Goal: Communication & Community: Answer question/provide support

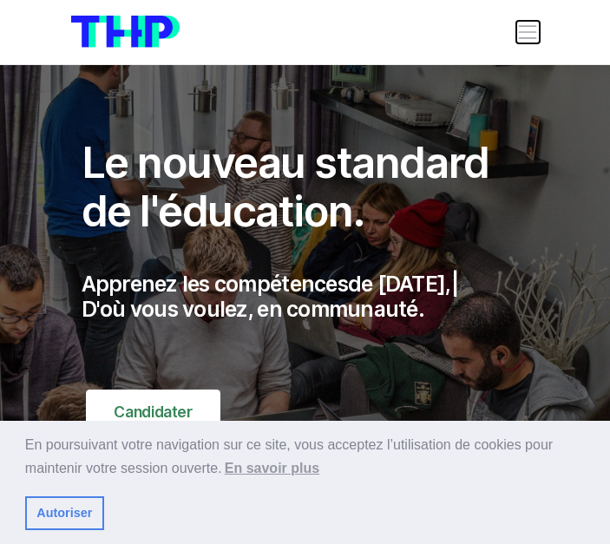
click at [523, 34] on span "Toggle navigation" at bounding box center [527, 32] width 23 height 23
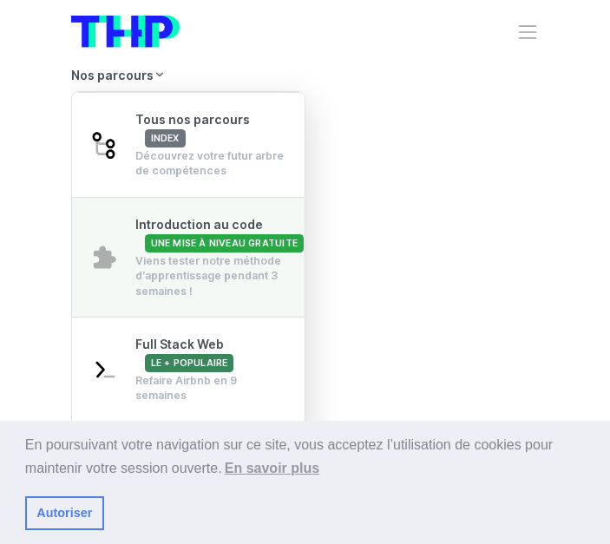
click at [169, 252] on span "Une mise à niveau gratuite" at bounding box center [224, 243] width 159 height 18
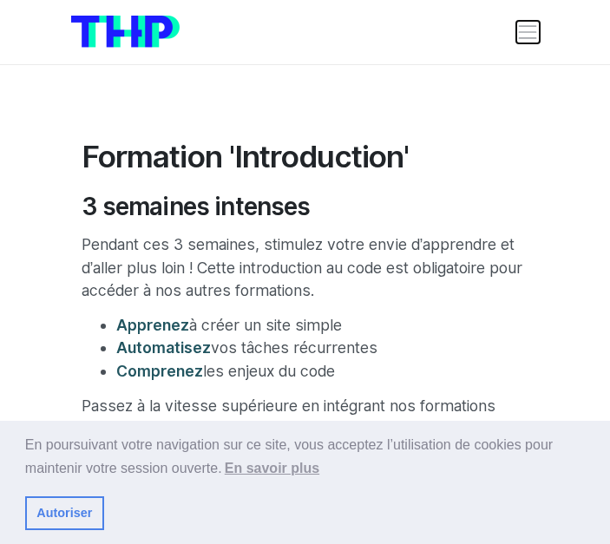
click at [522, 32] on span "Toggle navigation" at bounding box center [527, 32] width 23 height 23
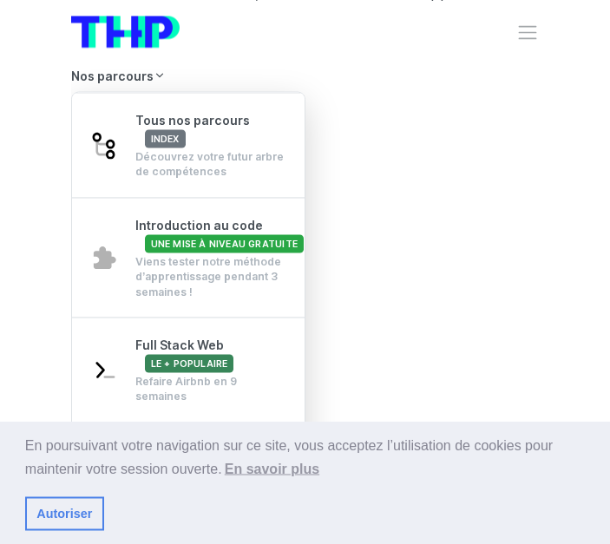
click at [397, 137] on li "Nos parcours Tous nos parcours index Découvrez votre futur arbre de compétences…" at bounding box center [305, 361] width 468 height 601
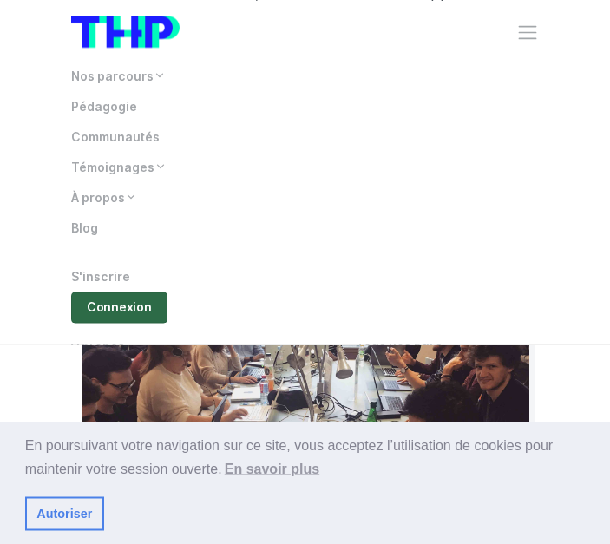
click at [108, 314] on link "Connexion" at bounding box center [119, 306] width 96 height 30
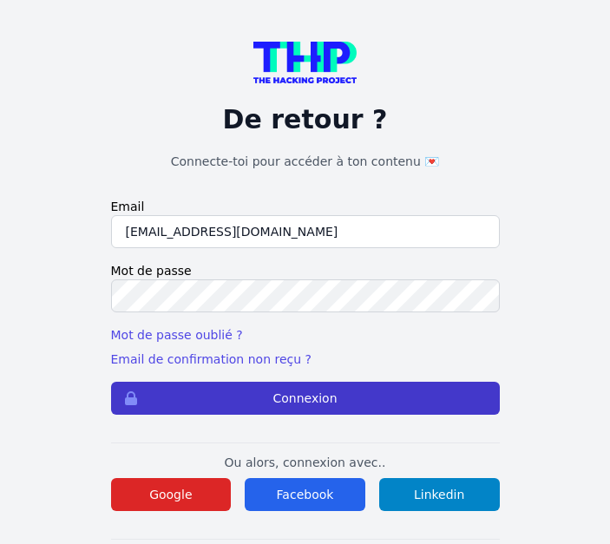
type input "kab38@hotmail.fr"
click at [175, 388] on button "Connexion" at bounding box center [305, 398] width 389 height 33
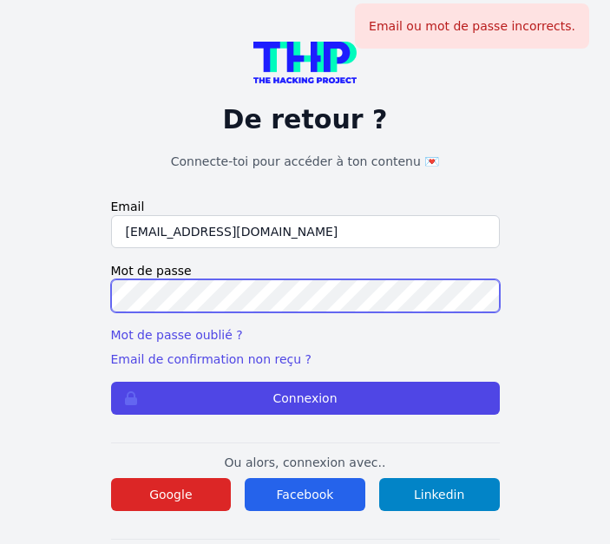
click at [111, 382] on button "Connexion" at bounding box center [305, 398] width 389 height 33
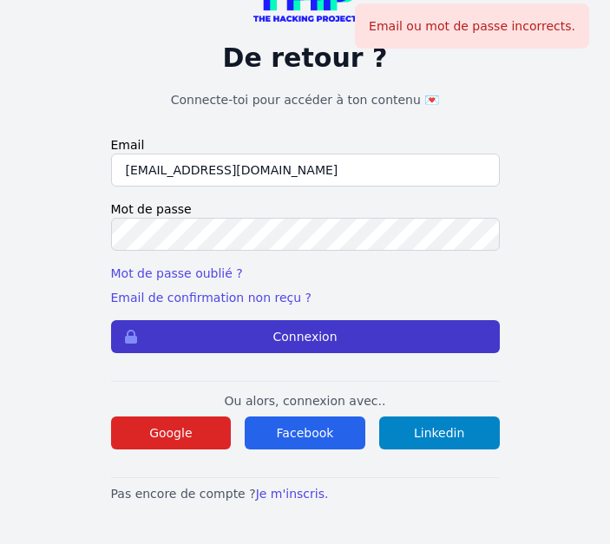
scroll to position [57, 0]
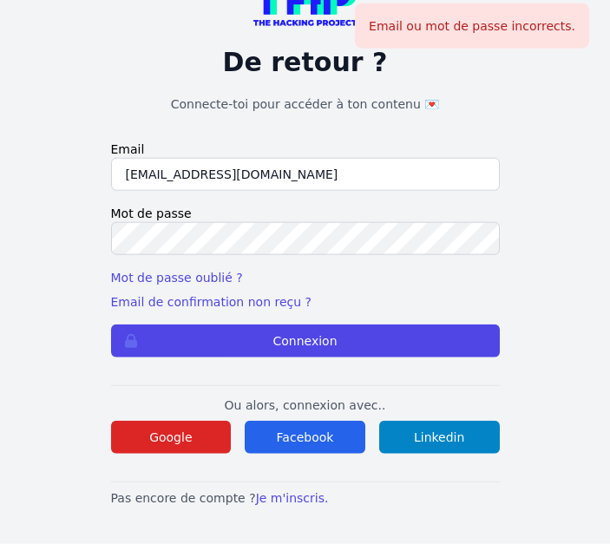
click at [150, 172] on input "[EMAIL_ADDRESS][DOMAIN_NAME]" at bounding box center [305, 174] width 389 height 33
click at [149, 174] on input "[EMAIL_ADDRESS][DOMAIN_NAME]" at bounding box center [305, 174] width 389 height 33
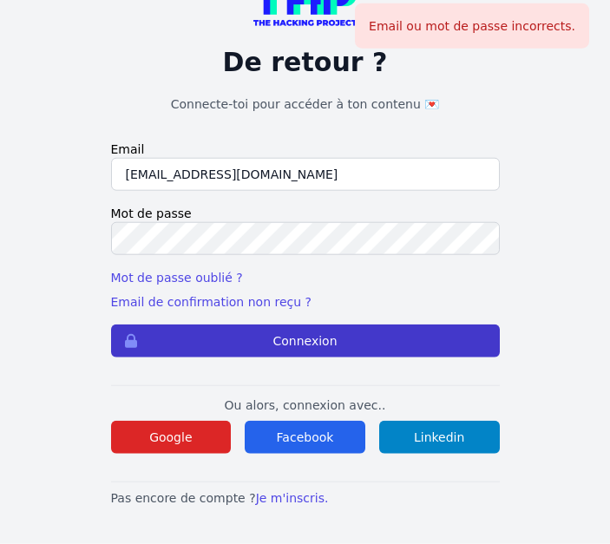
type input "kaba38@hotmail.fr"
click at [240, 340] on button "Connexion" at bounding box center [305, 340] width 389 height 33
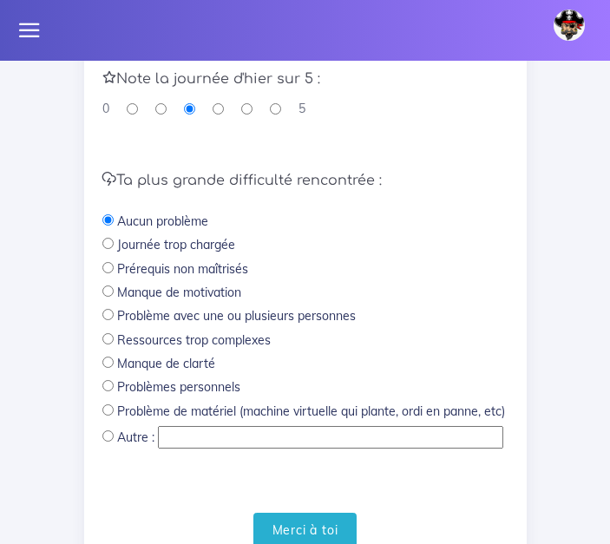
scroll to position [1028, 0]
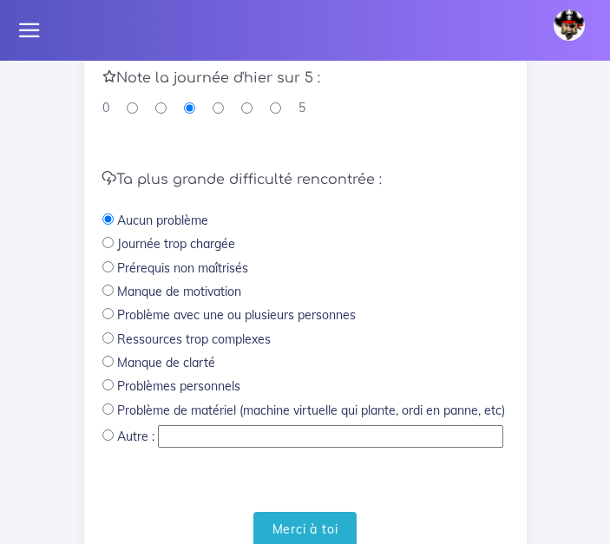
click at [111, 266] on input "radio" at bounding box center [107, 266] width 11 height 11
radio input "true"
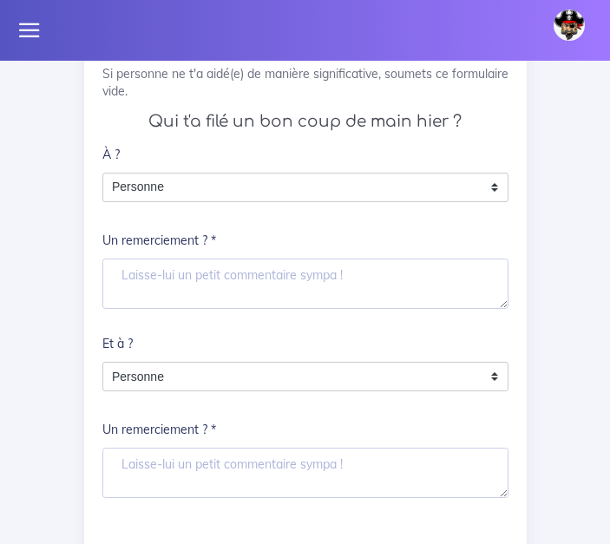
scroll to position [265, 0]
click at [233, 294] on textarea "Un remerciement ? *" at bounding box center [305, 283] width 406 height 50
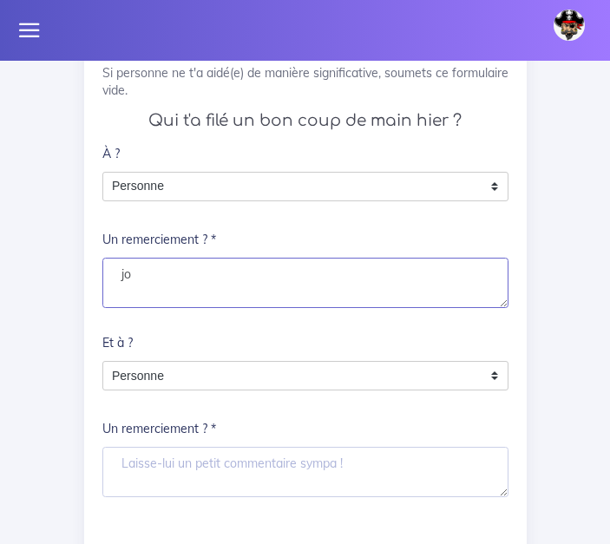
type textarea "j"
type textarea "f"
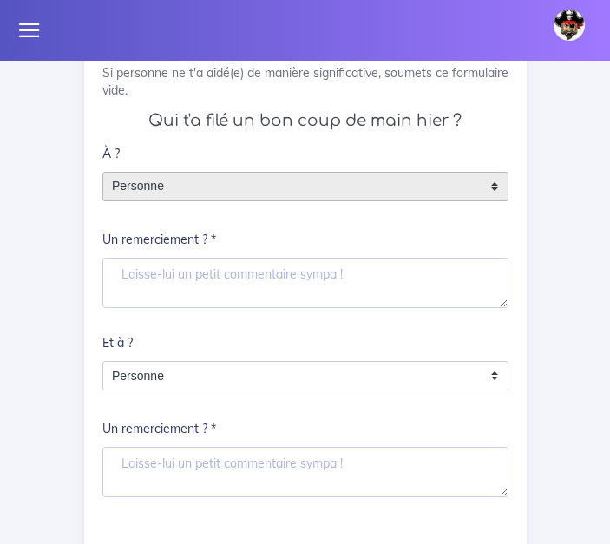
click at [363, 186] on span "Personne" at bounding box center [292, 187] width 378 height 28
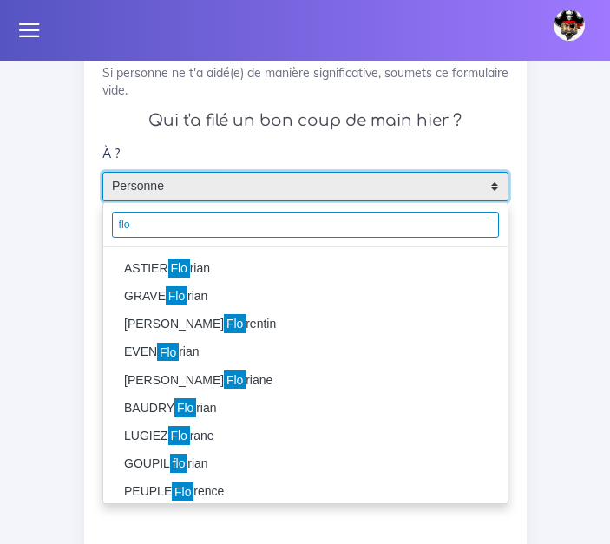
type input "flo"
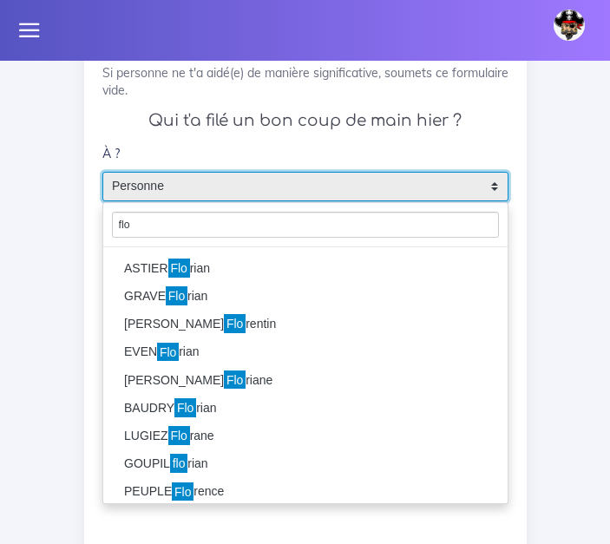
click at [196, 265] on li "ASTIER Flo rian" at bounding box center [305, 268] width 404 height 28
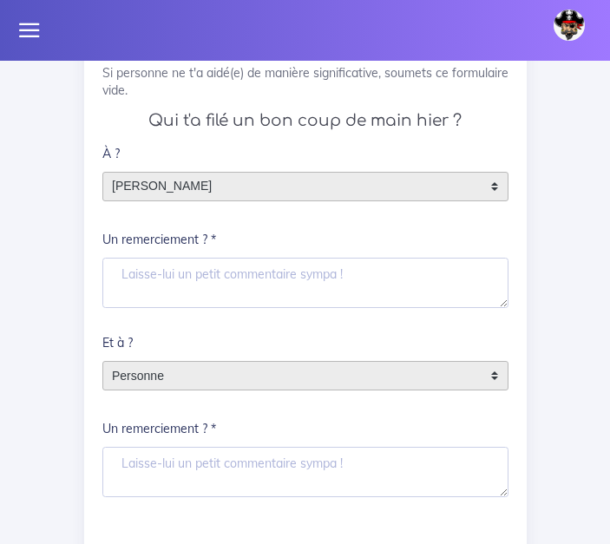
click at [168, 374] on span "Personne" at bounding box center [292, 376] width 378 height 28
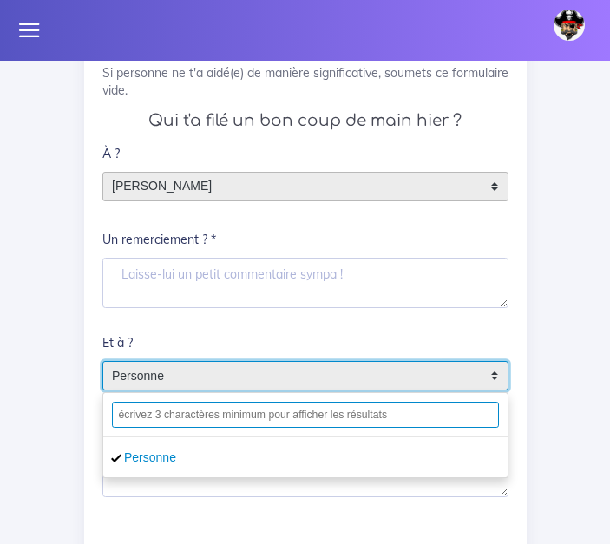
click at [389, 419] on input "text" at bounding box center [305, 415] width 387 height 26
type input "e"
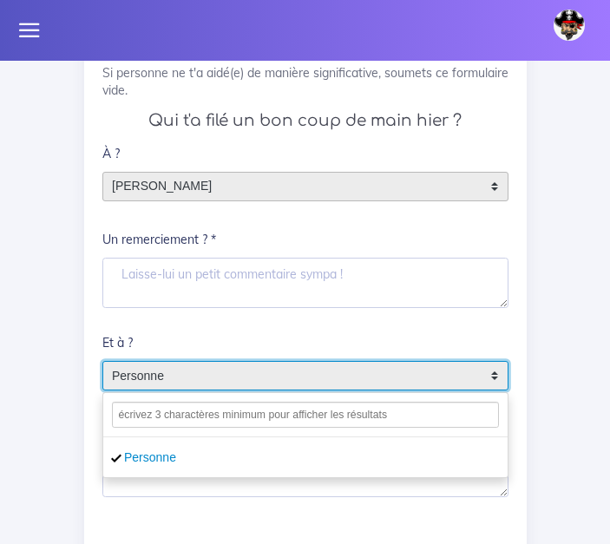
click at [190, 369] on span "Personne" at bounding box center [292, 376] width 378 height 28
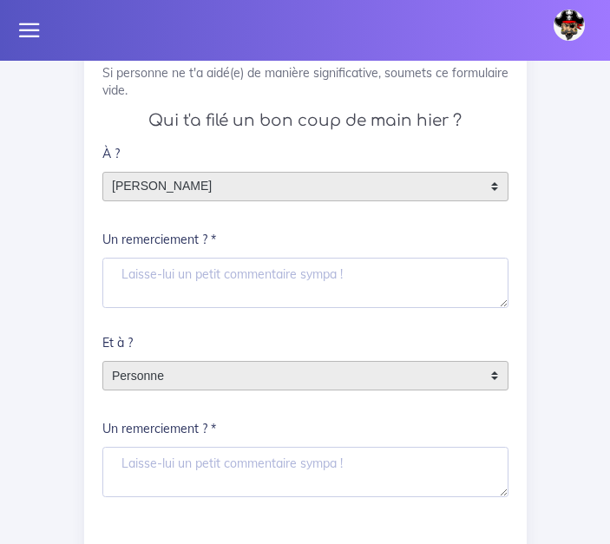
click at [209, 372] on span "Personne" at bounding box center [292, 376] width 378 height 28
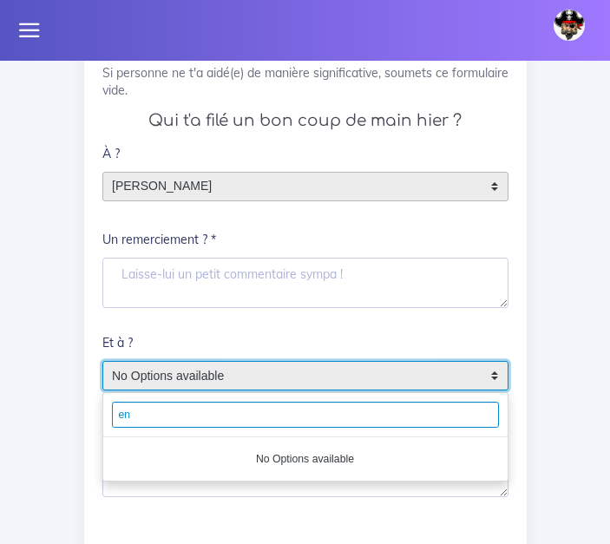
type input "e"
type input "En"
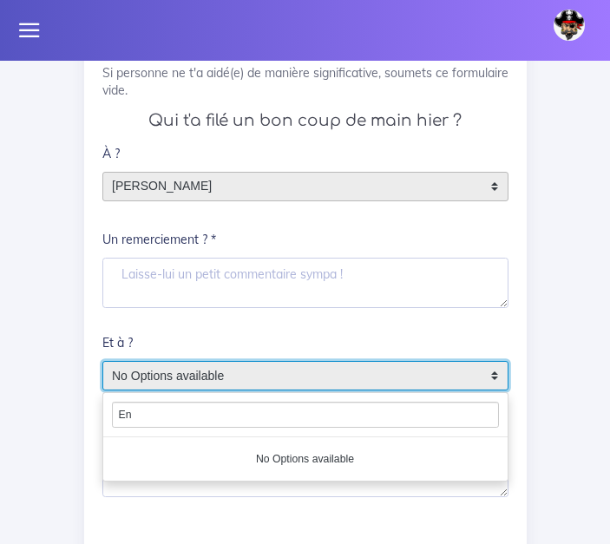
click at [219, 336] on div "Et à ? Personne No Options available En No Options available Un remerciement ? *" at bounding box center [305, 411] width 406 height 171
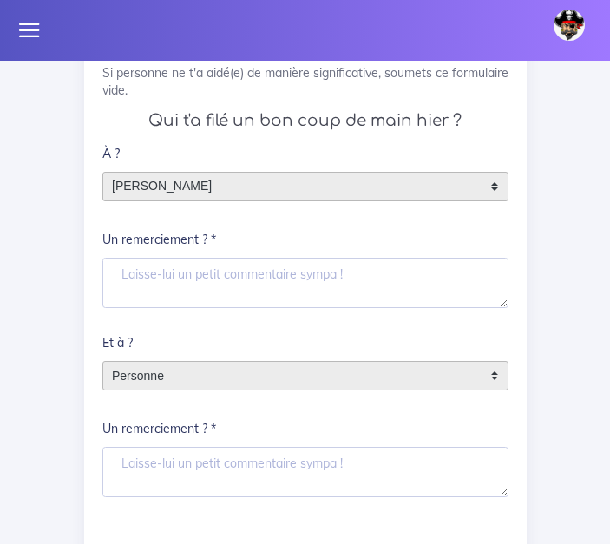
click at [211, 375] on span "Personne" at bounding box center [292, 376] width 378 height 28
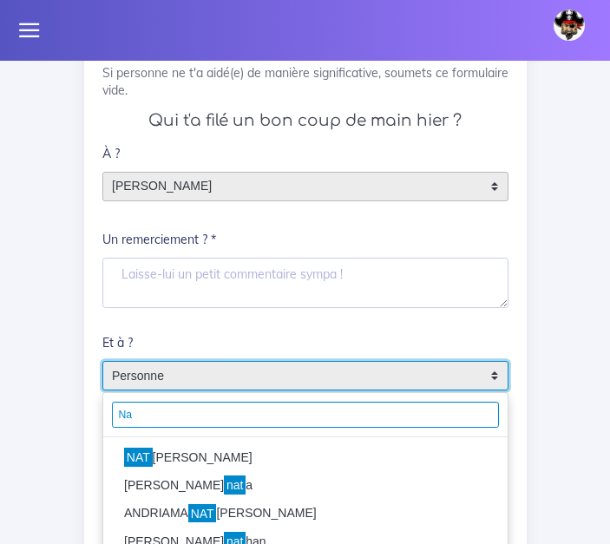
type input "N"
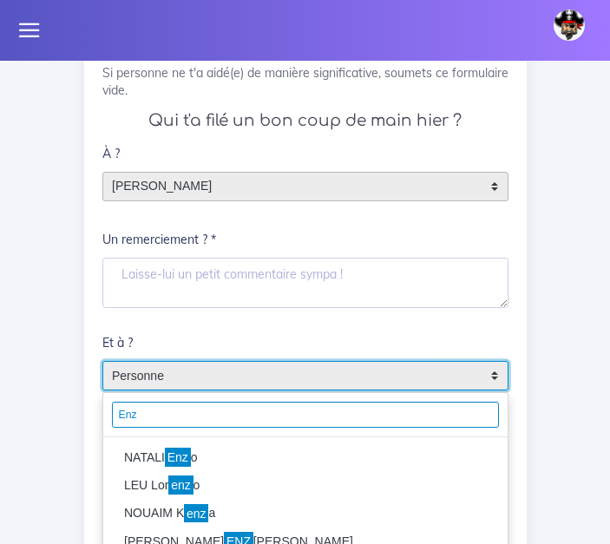
type input "Enz"
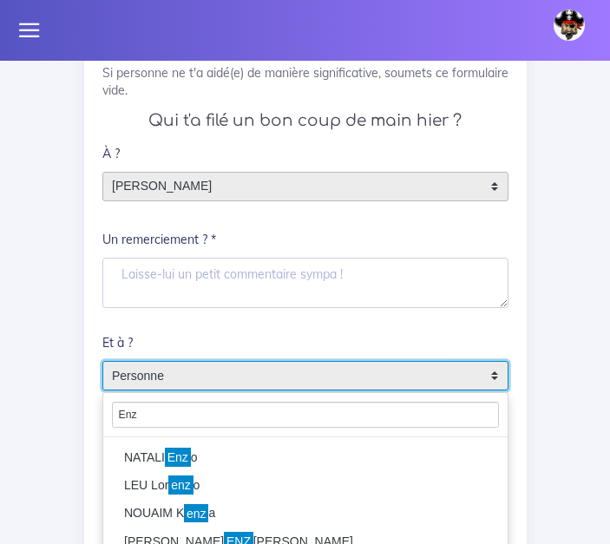
click at [184, 458] on mark "Enz" at bounding box center [178, 457] width 26 height 19
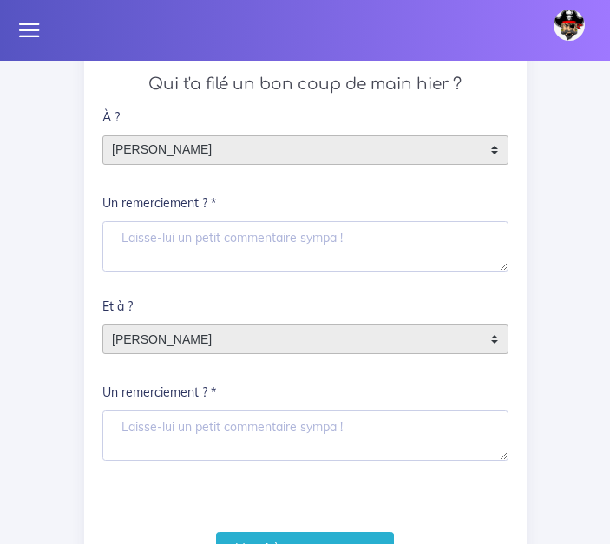
scroll to position [306, 0]
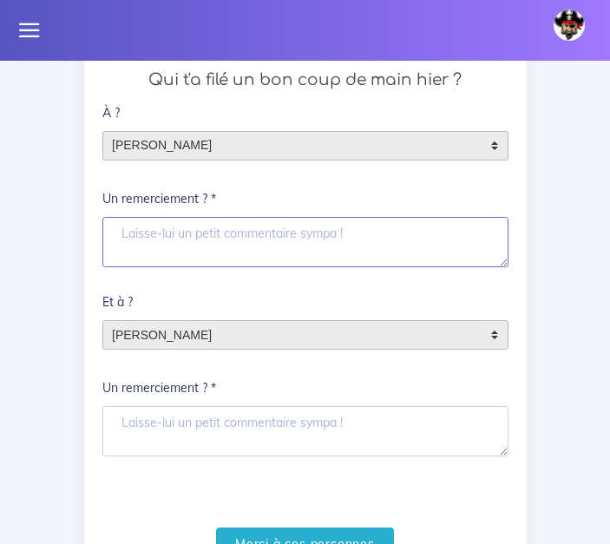
click at [177, 255] on textarea "Un remerciement ? *" at bounding box center [305, 242] width 406 height 50
click at [277, 252] on textarea "merci pour ton coup de main" at bounding box center [305, 242] width 406 height 50
type textarea "merci pour ton coup de main"
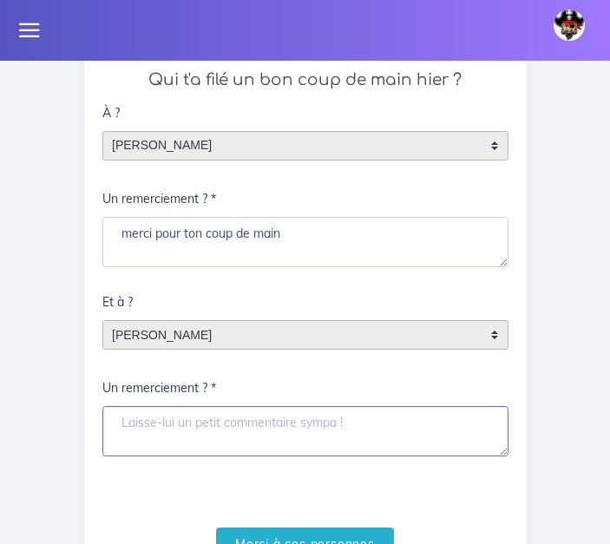
click at [234, 436] on textarea "Un remerciement ? *" at bounding box center [305, 431] width 406 height 50
paste textarea "merci pour ton coup de main"
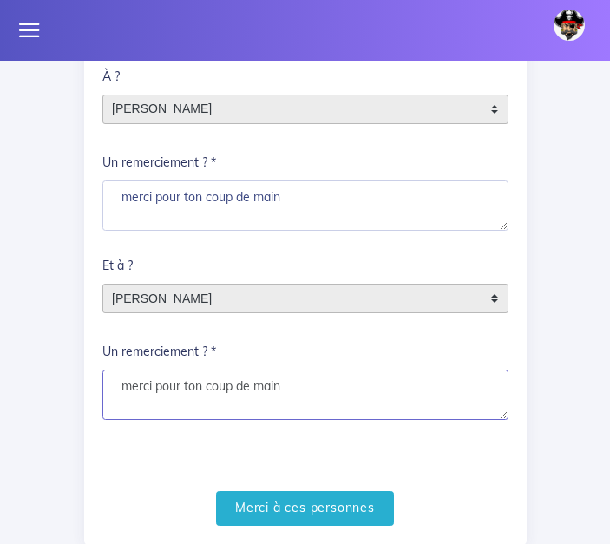
scroll to position [455, 0]
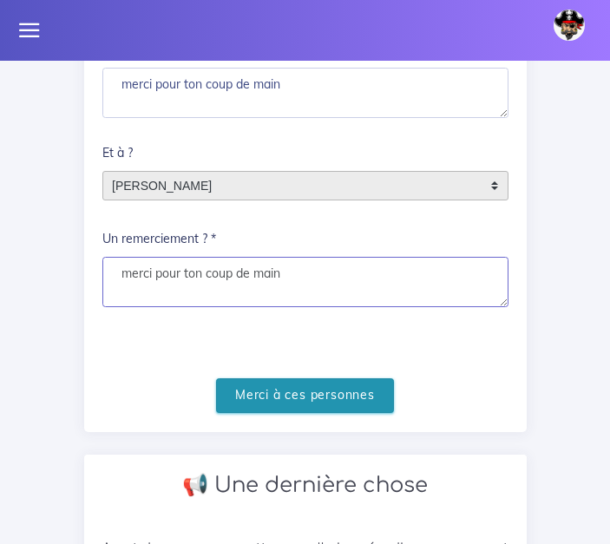
type textarea "merci pour ton coup de main"
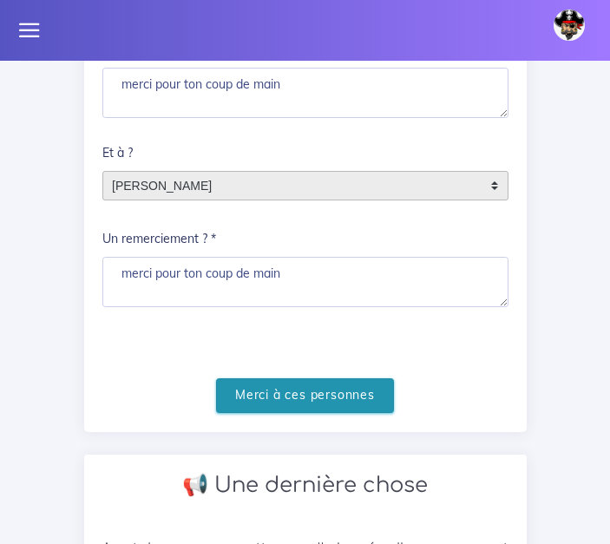
click at [271, 409] on input "Merci à ces personnes" at bounding box center [305, 396] width 178 height 36
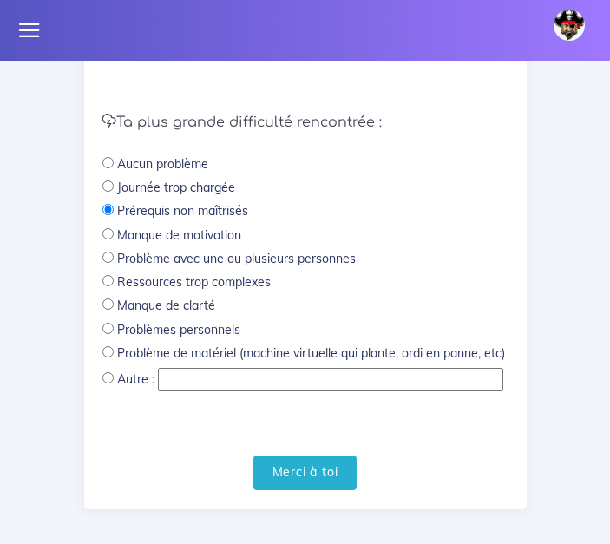
scroll to position [704, 0]
click at [289, 467] on input "Merci à toi" at bounding box center [305, 473] width 104 height 36
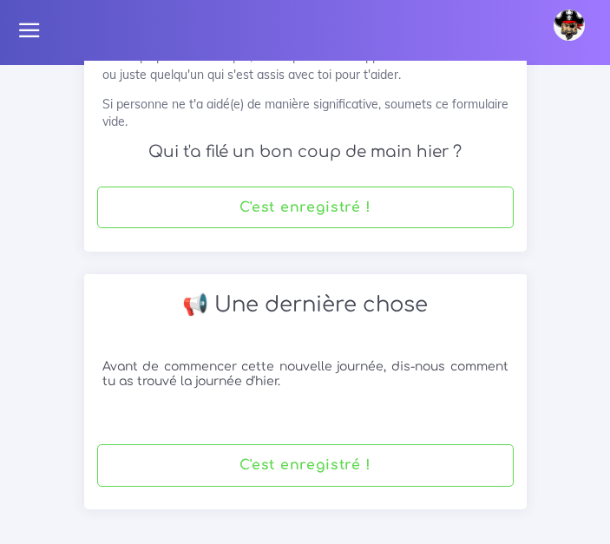
scroll to position [234, 0]
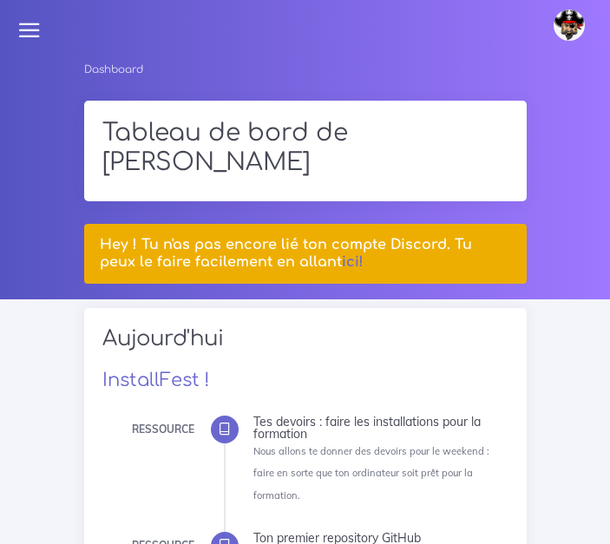
click at [35, 29] on icon at bounding box center [29, 30] width 24 height 24
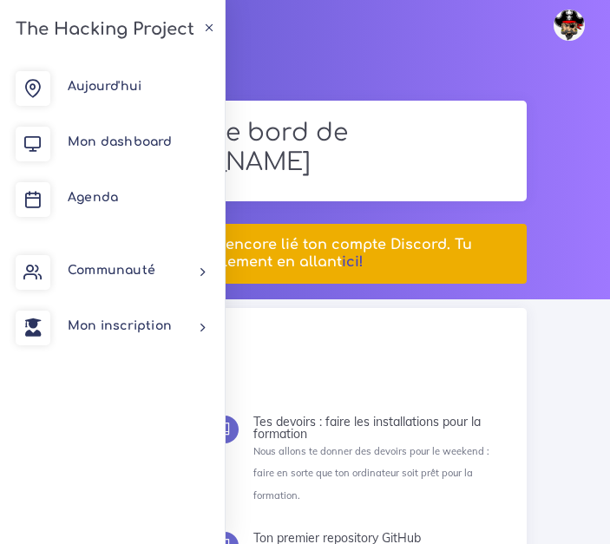
click at [342, 260] on link "ici!" at bounding box center [353, 262] width 22 height 16
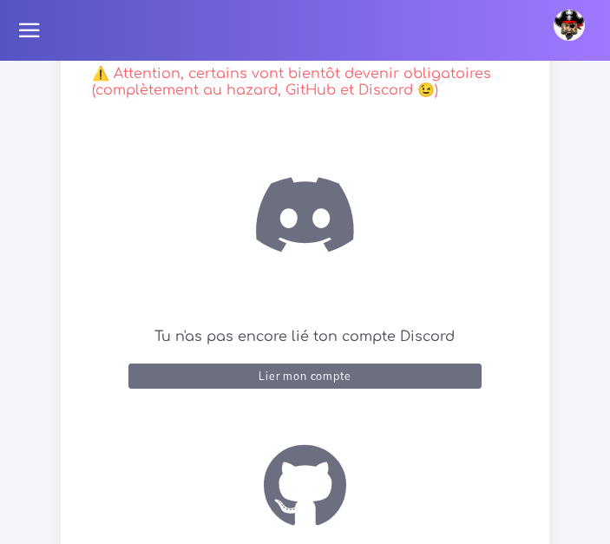
scroll to position [342, 0]
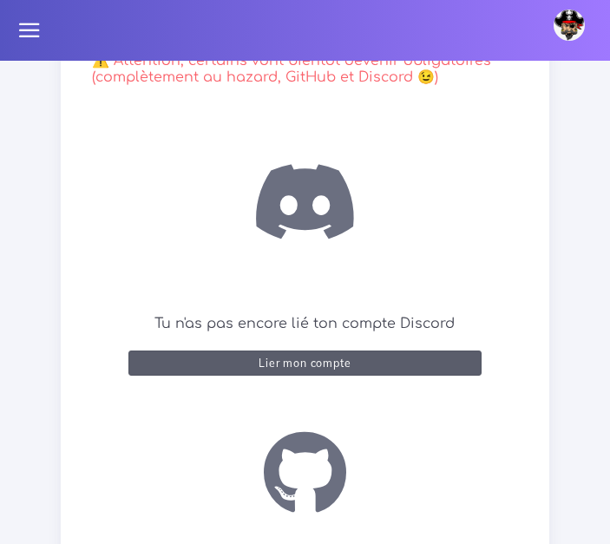
click at [303, 365] on div "Lier mon compte" at bounding box center [305, 363] width 92 height 13
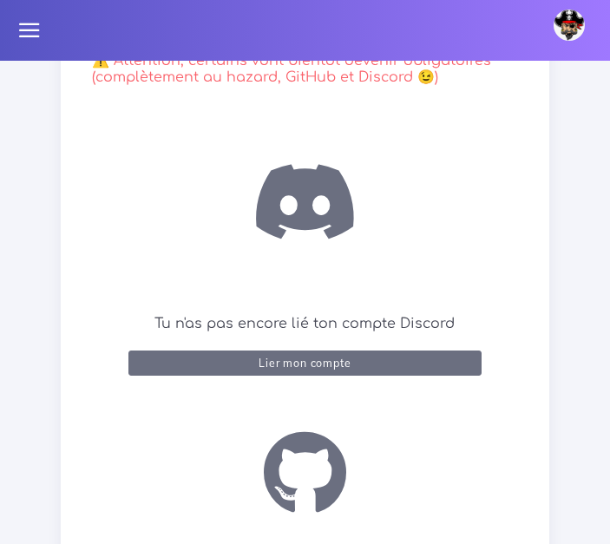
click at [448, 125] on div "Tu n'as pas encore lié ton compte Discord Lier mon compte Connecté ! Lier mon c…" at bounding box center [304, 534] width 451 height 861
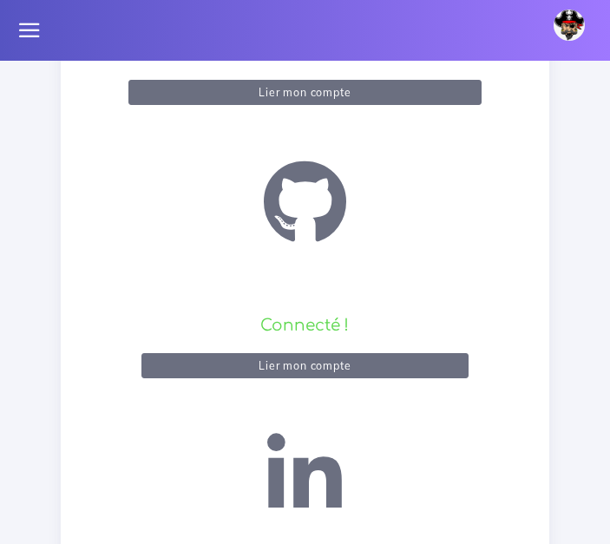
scroll to position [0, 0]
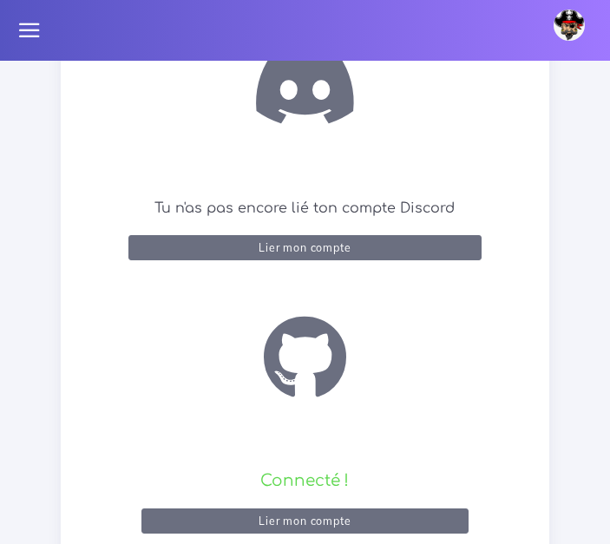
scroll to position [458, 0]
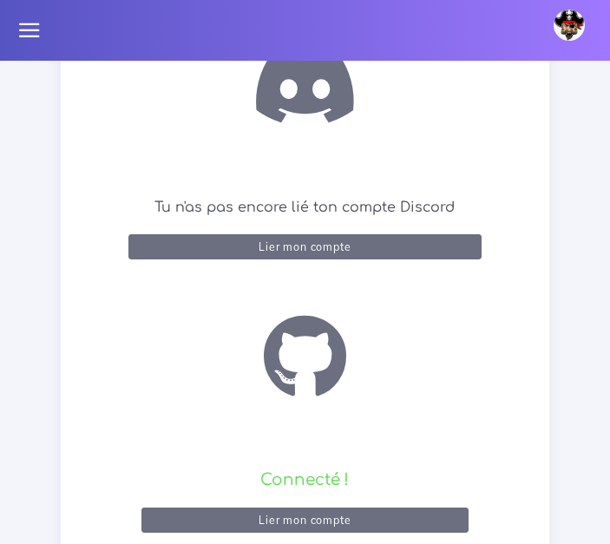
click at [36, 33] on icon at bounding box center [29, 30] width 24 height 24
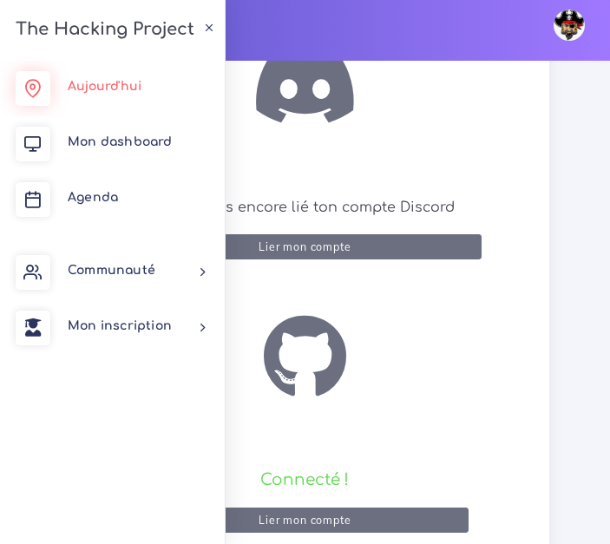
click at [96, 95] on link "Aujourd'hui" at bounding box center [112, 89] width 225 height 56
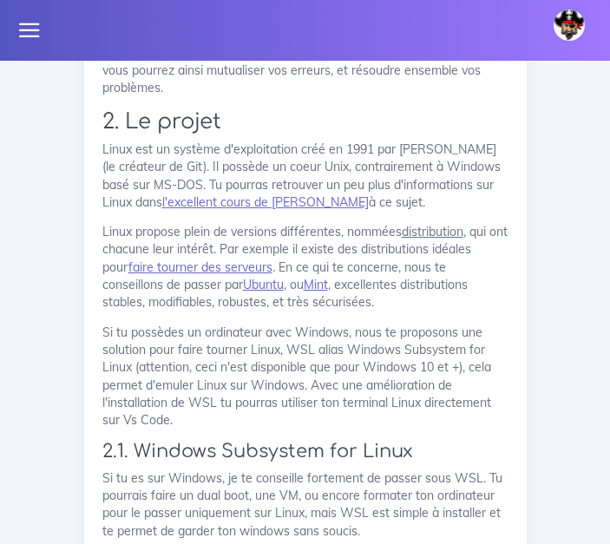
scroll to position [1509, 0]
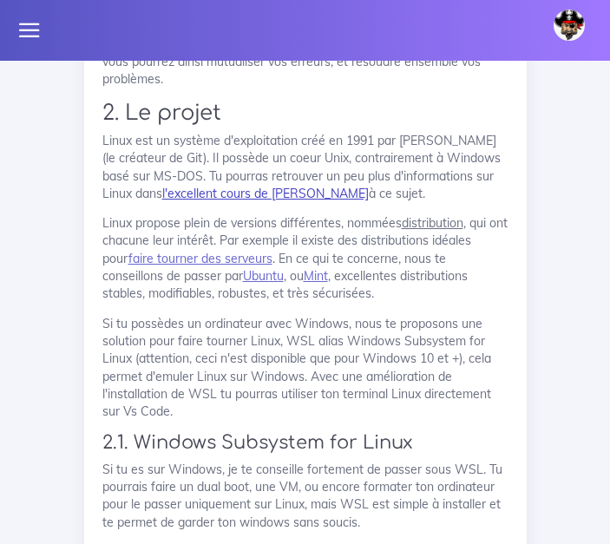
click at [241, 190] on link "l'excellent cours de [PERSON_NAME]" at bounding box center [265, 194] width 206 height 16
click at [279, 196] on link "l'excellent cours de [PERSON_NAME]" at bounding box center [265, 194] width 206 height 16
click at [248, 192] on link "l'excellent cours de [PERSON_NAME]" at bounding box center [265, 194] width 206 height 16
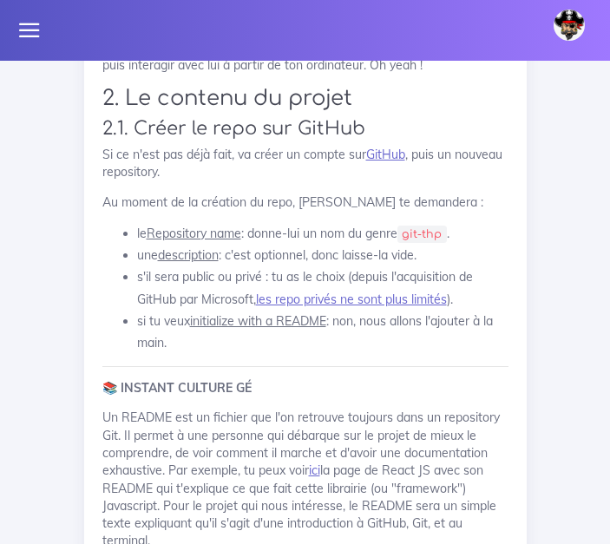
scroll to position [2715, 0]
click at [395, 154] on link "GitHub" at bounding box center [385, 154] width 39 height 16
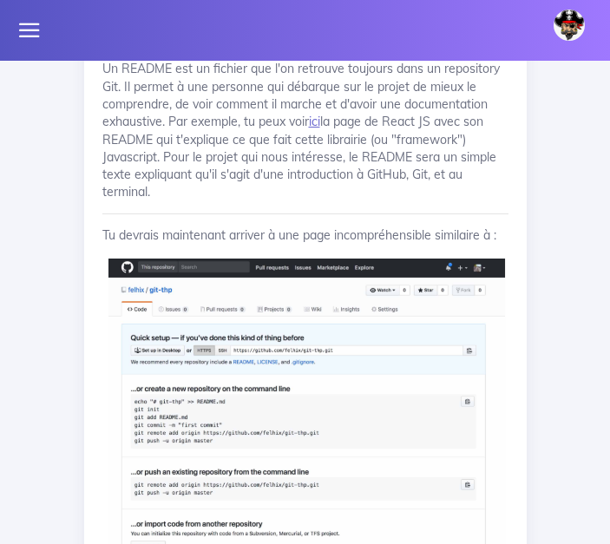
scroll to position [3079, 0]
